Goal: Check status

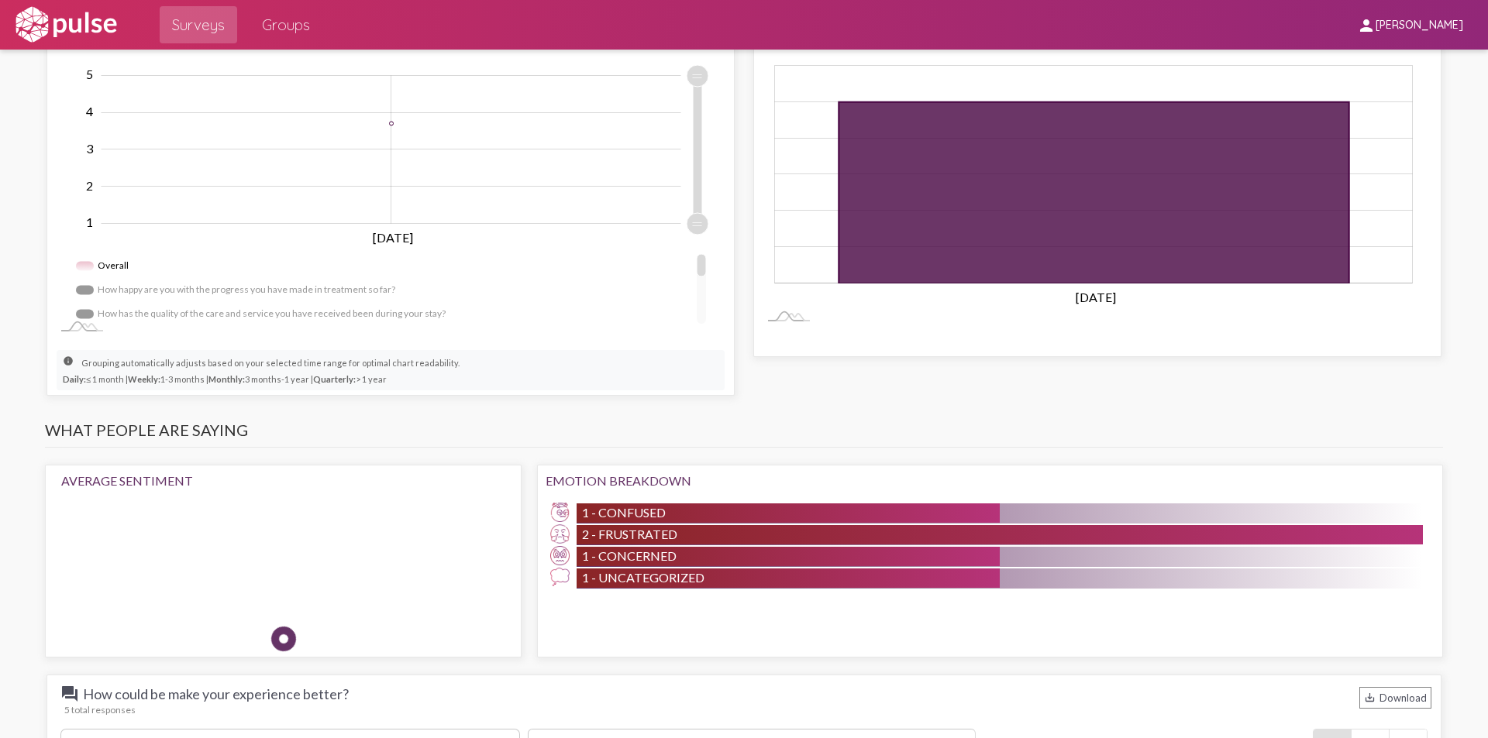
scroll to position [1085, 0]
